Goal: Check status: Check status

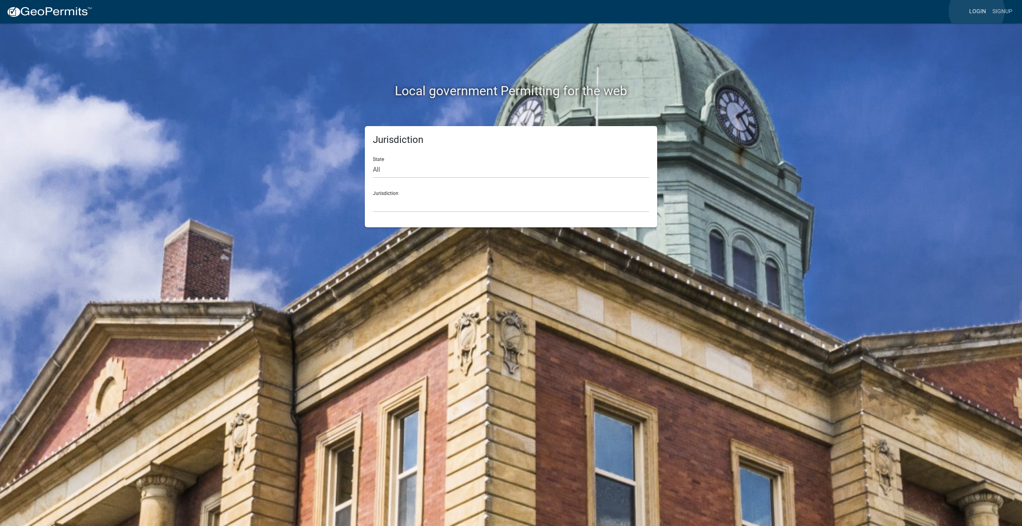
click at [977, 11] on link "Login" at bounding box center [977, 11] width 23 height 15
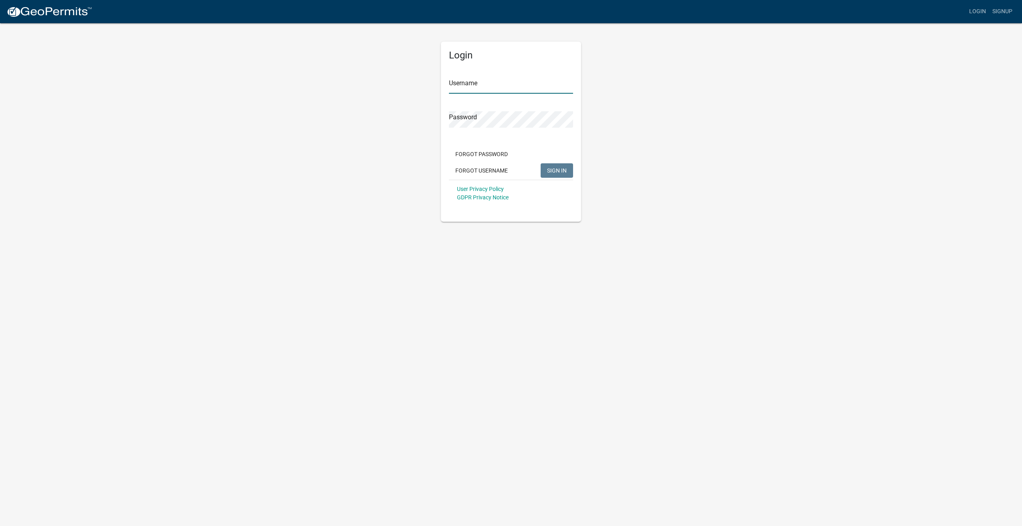
click at [518, 85] on input "Username" at bounding box center [511, 85] width 124 height 16
type input "wrijus48"
click at [541, 163] on button "SIGN IN" at bounding box center [557, 170] width 32 height 14
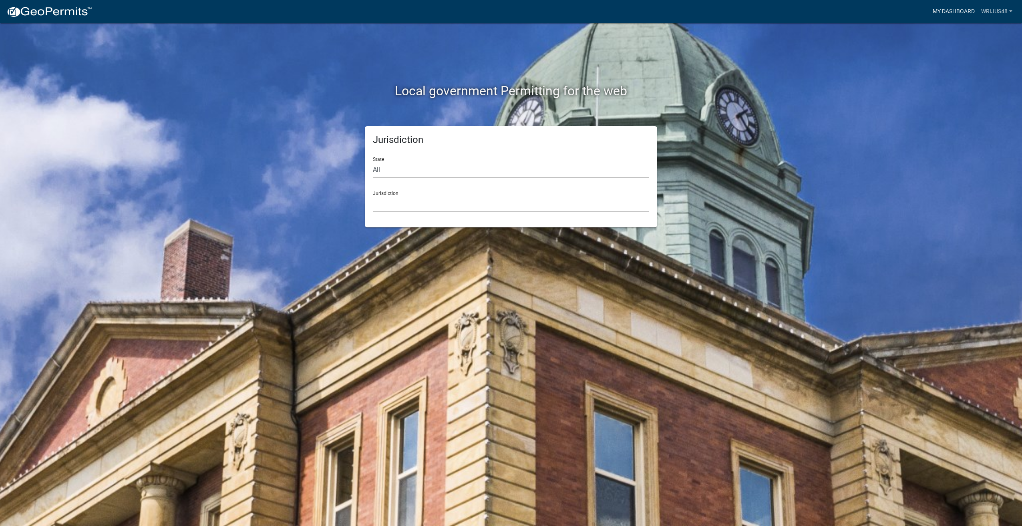
click at [959, 11] on link "My Dashboard" at bounding box center [953, 11] width 48 height 15
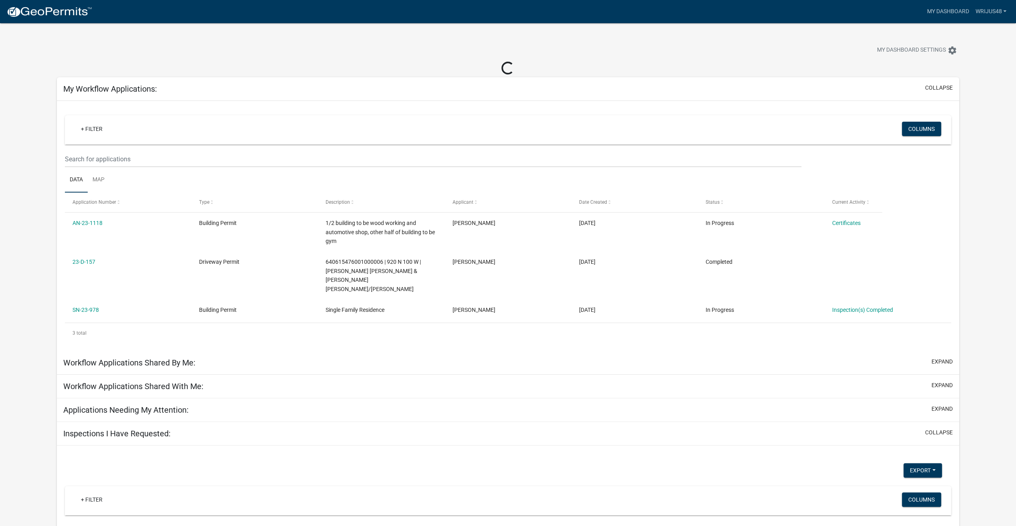
click at [111, 429] on h5 "Inspections I Have Requested:" at bounding box center [116, 434] width 107 height 10
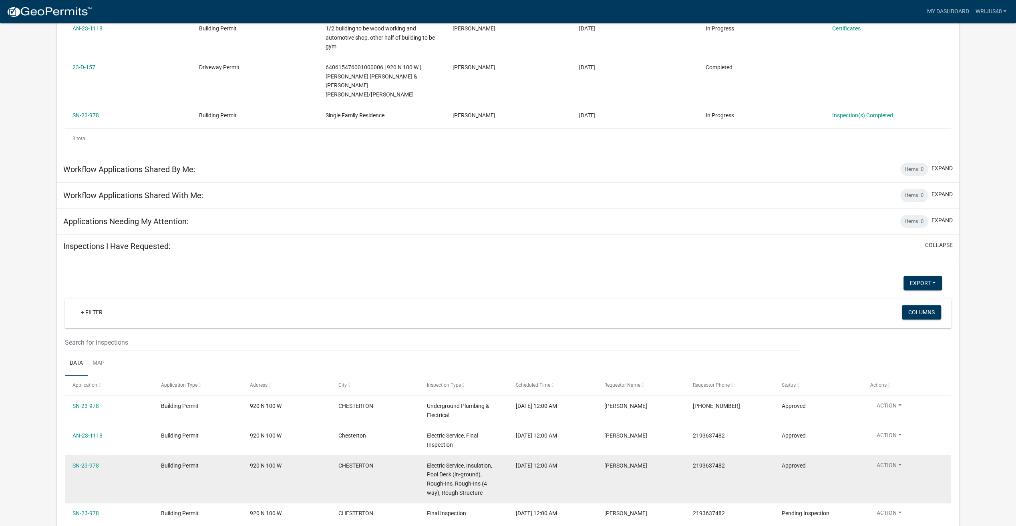
scroll to position [212, 0]
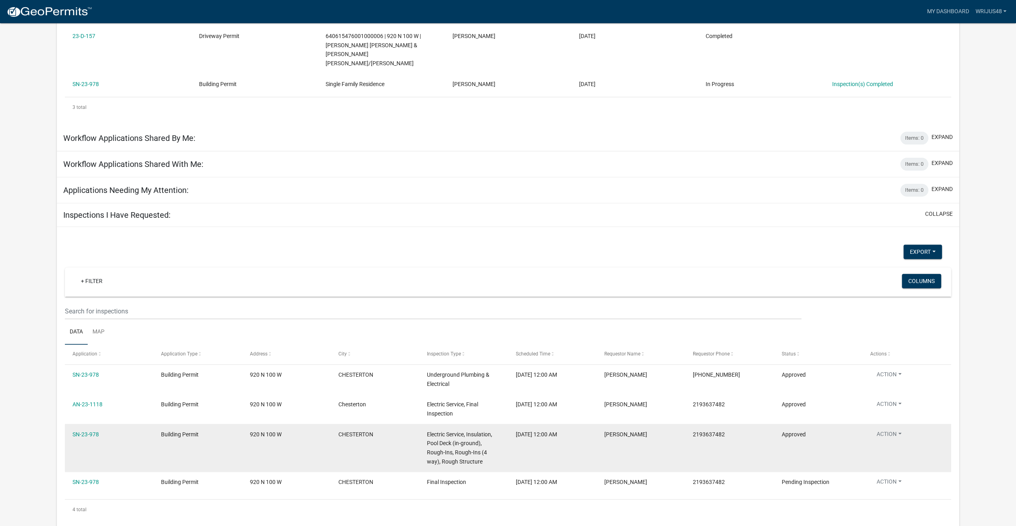
click at [487, 440] on div "Electric Service, Insulation, Pool Deck (in-ground), Rough-Ins, Rough-Ins (4 wa…" at bounding box center [463, 448] width 73 height 36
click at [84, 431] on link "SN-23-978" at bounding box center [85, 434] width 26 height 6
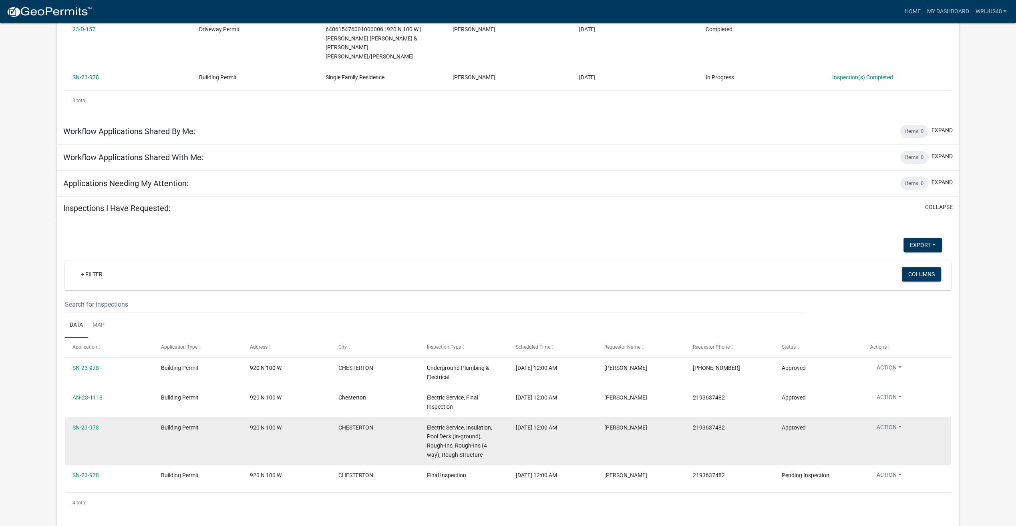
scroll to position [205, 0]
